Goal: Transaction & Acquisition: Purchase product/service

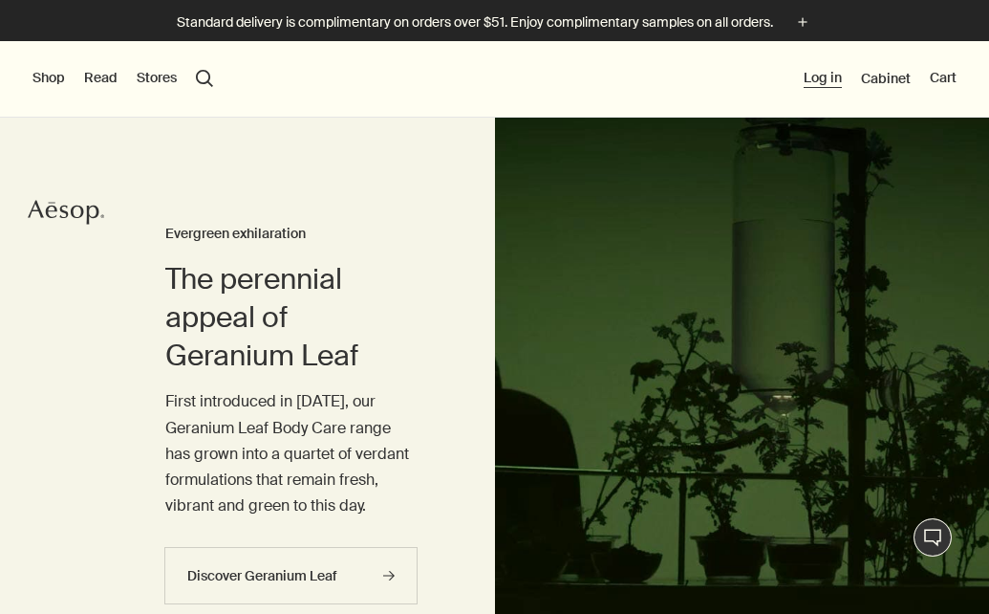
click at [821, 78] on button "Log in" at bounding box center [823, 78] width 38 height 19
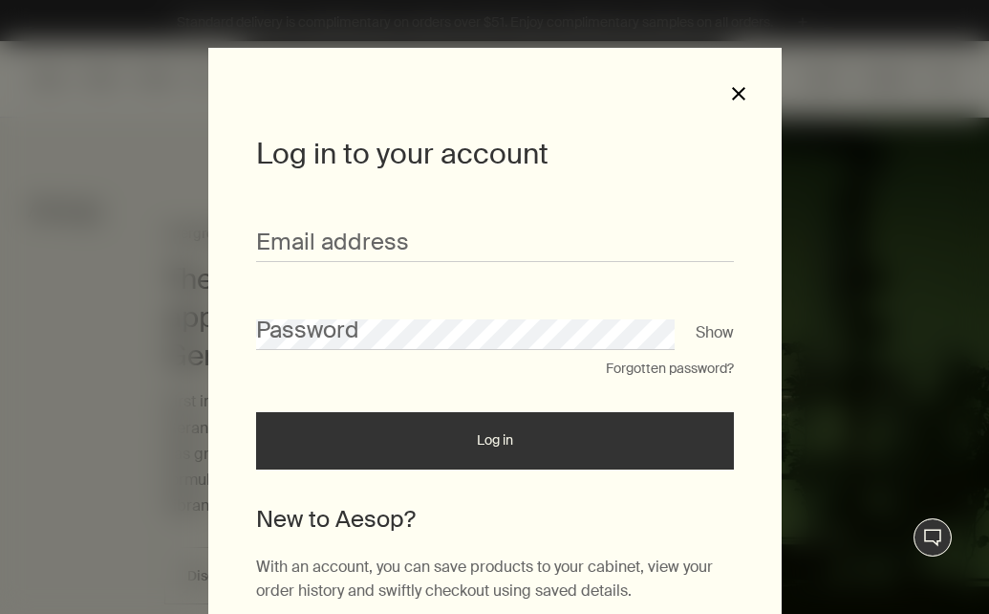
click at [741, 94] on button "close" at bounding box center [738, 93] width 17 height 17
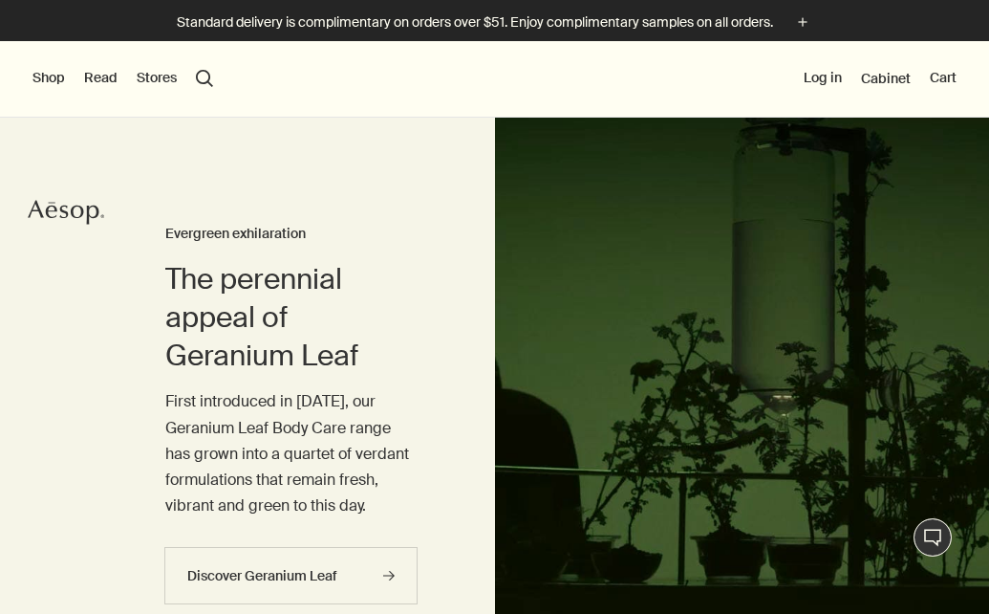
click at [53, 82] on button "Shop" at bounding box center [48, 78] width 32 height 19
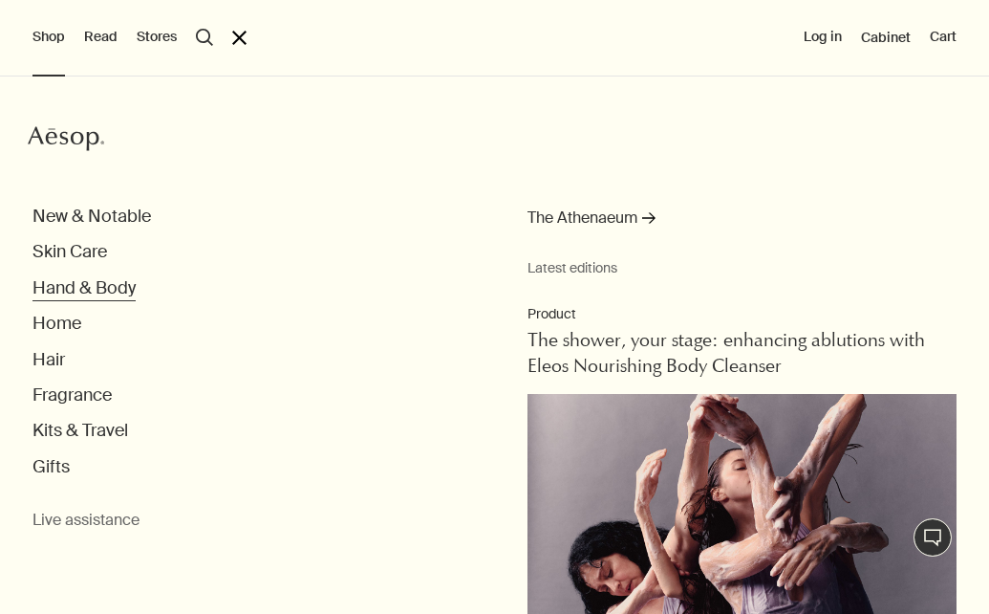
click at [115, 286] on button "Hand & Body" at bounding box center [83, 288] width 103 height 22
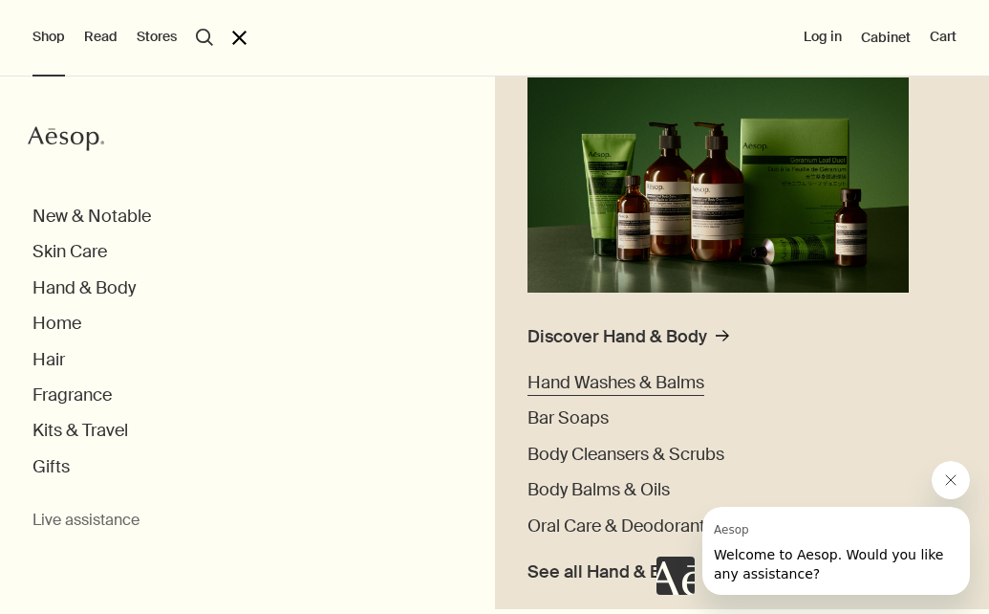
click at [622, 384] on span "Hand Washes & Balms" at bounding box center [616, 382] width 177 height 23
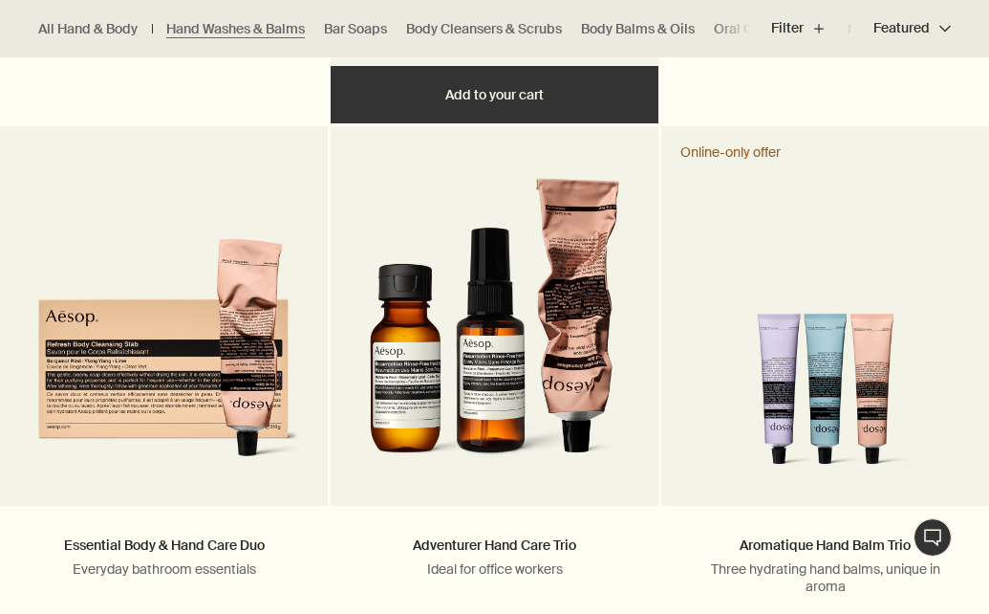
scroll to position [3032, 0]
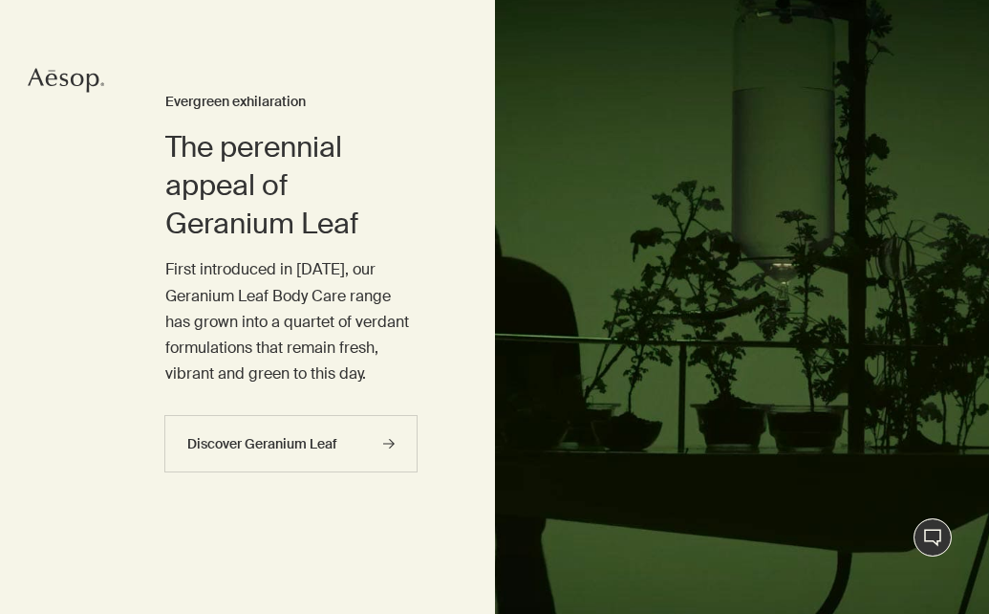
scroll to position [138, 0]
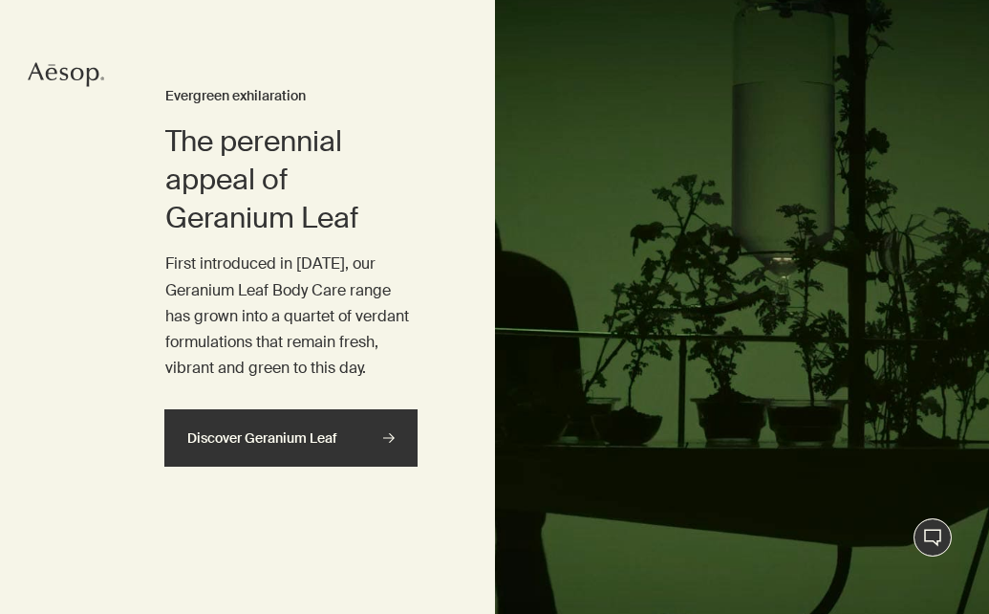
click at [305, 435] on link "Discover Geranium Leaf rightArrow" at bounding box center [290, 437] width 253 height 57
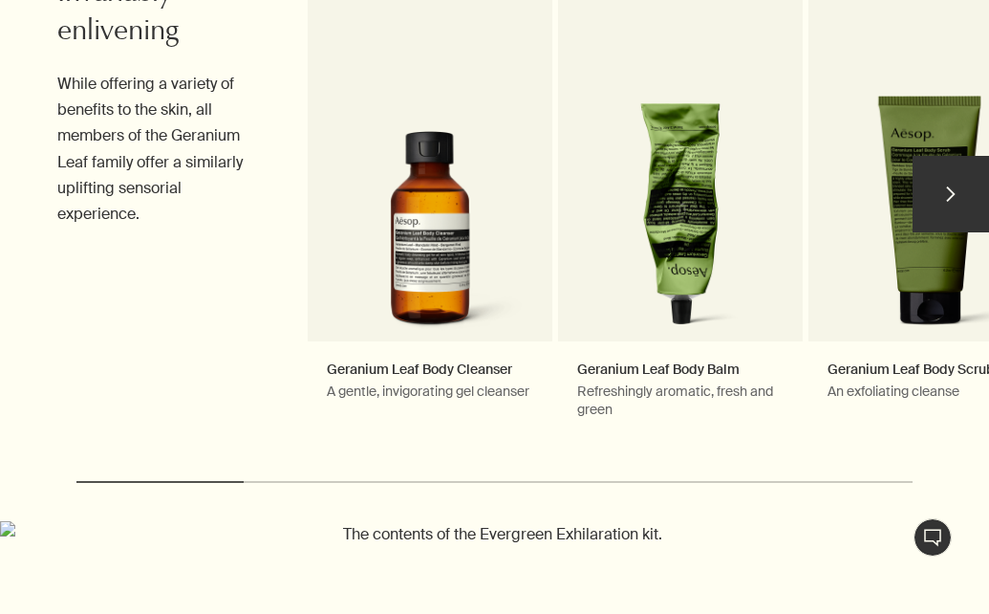
scroll to position [786, 0]
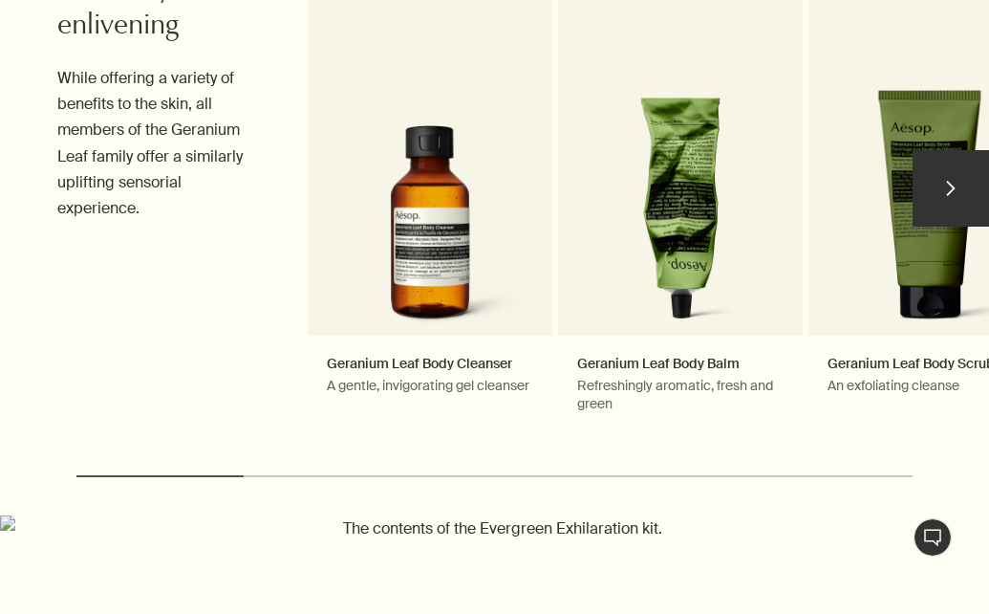
click at [440, 229] on link "Geranium Leaf Body Cleanser A gentle, invigorating gel cleanser Notable formula…" at bounding box center [430, 198] width 245 height 508
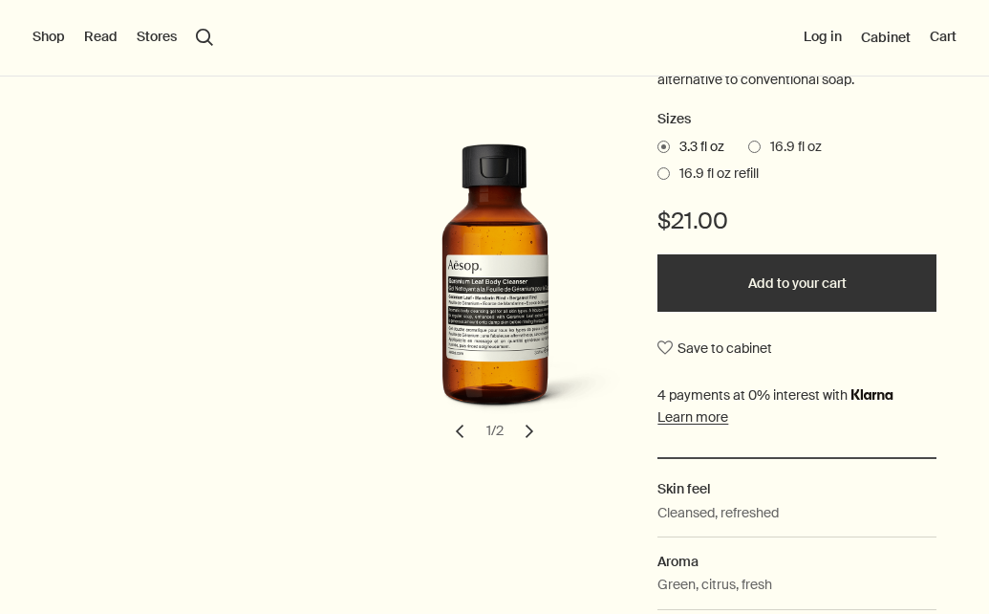
scroll to position [334, 0]
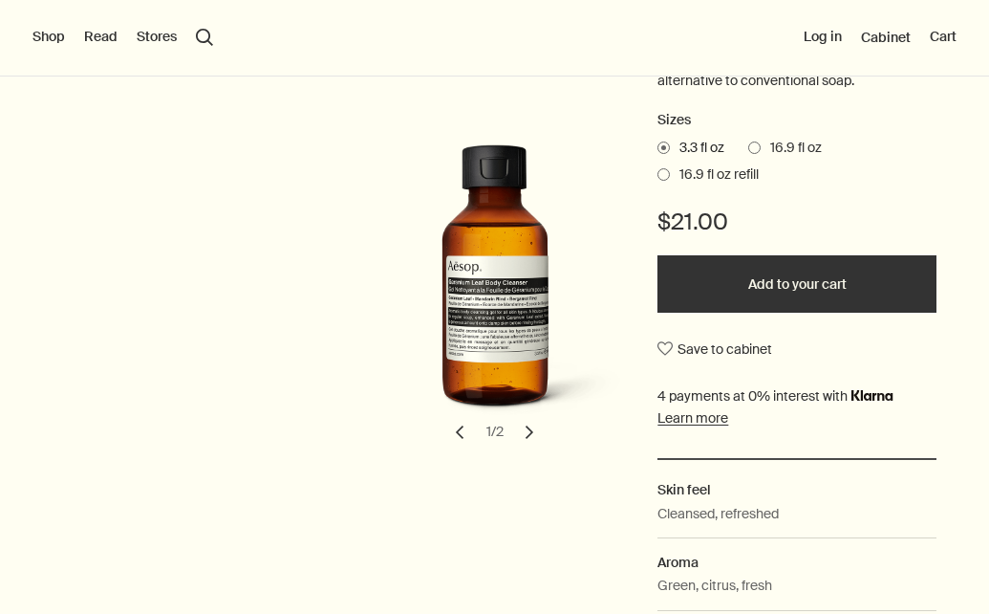
click at [761, 141] on span at bounding box center [754, 147] width 12 height 12
click at [748, 140] on input "16.9 fl oz" at bounding box center [748, 145] width 0 height 12
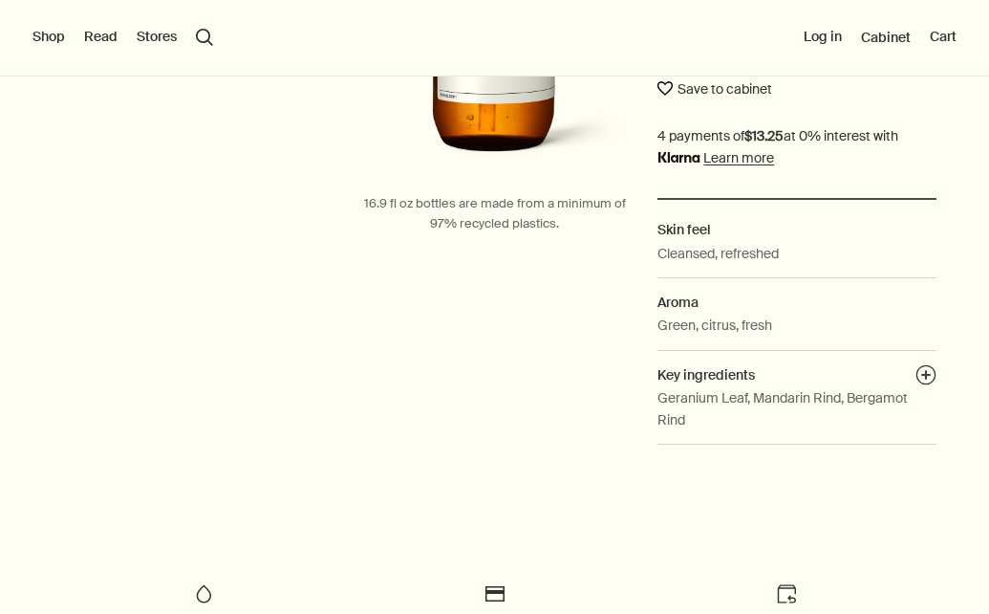
scroll to position [601, 0]
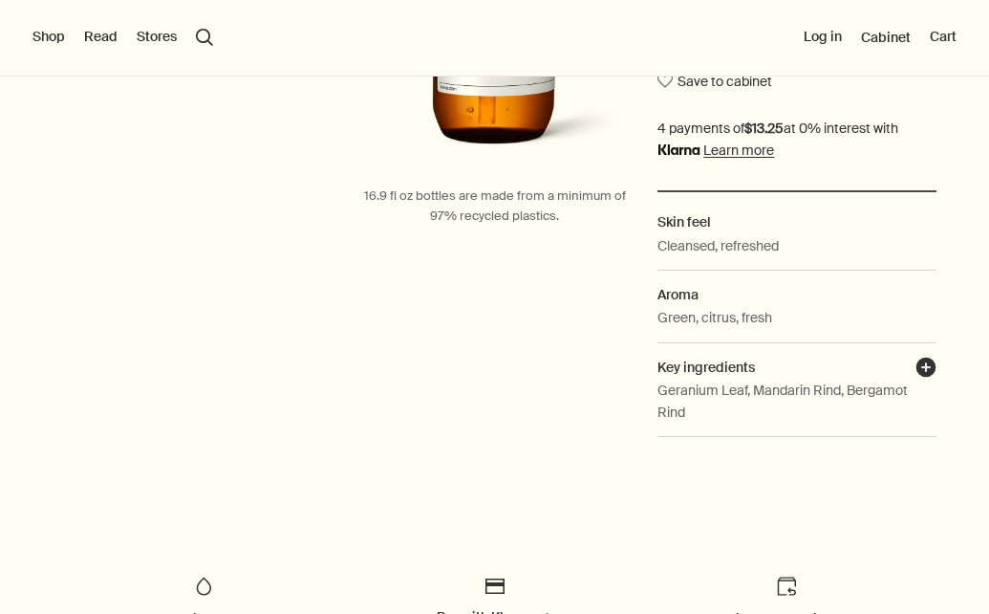
click at [929, 359] on button "plusAndCloseWithCircle" at bounding box center [926, 369] width 21 height 27
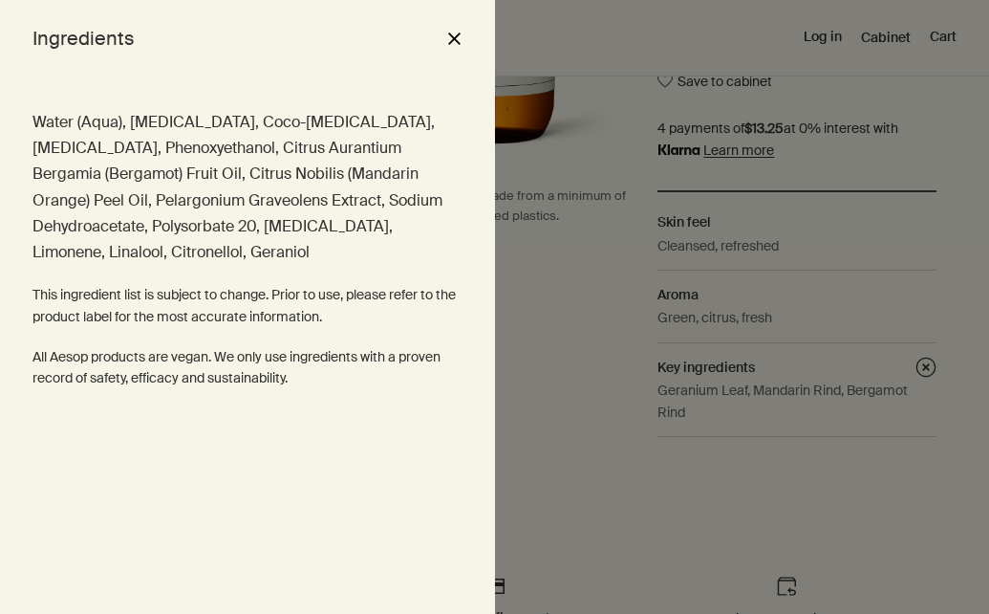
click at [457, 39] on button "close" at bounding box center [454, 38] width 23 height 32
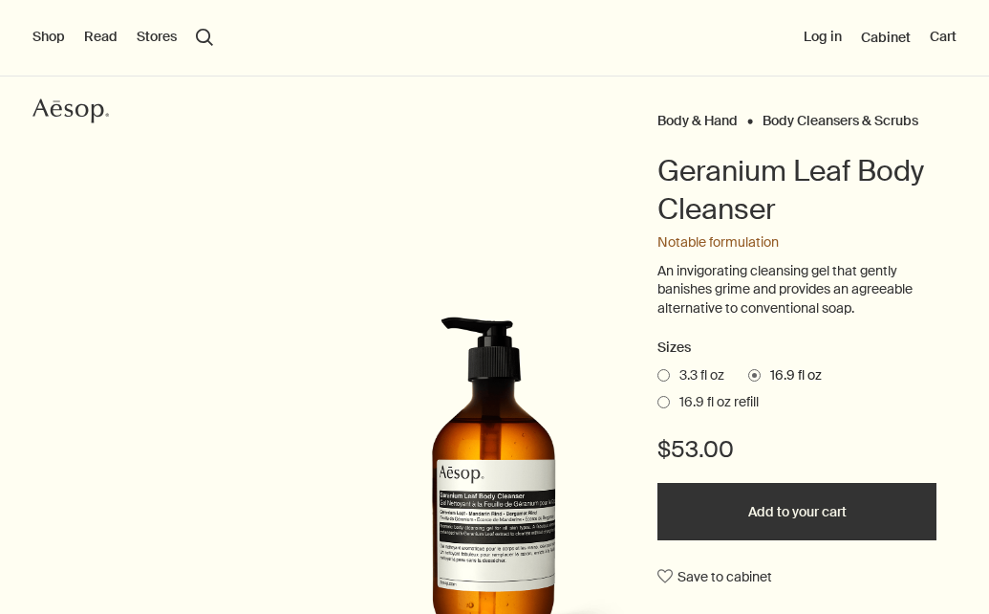
scroll to position [107, 0]
